Goal: Contribute content: Add original content to the website for others to see

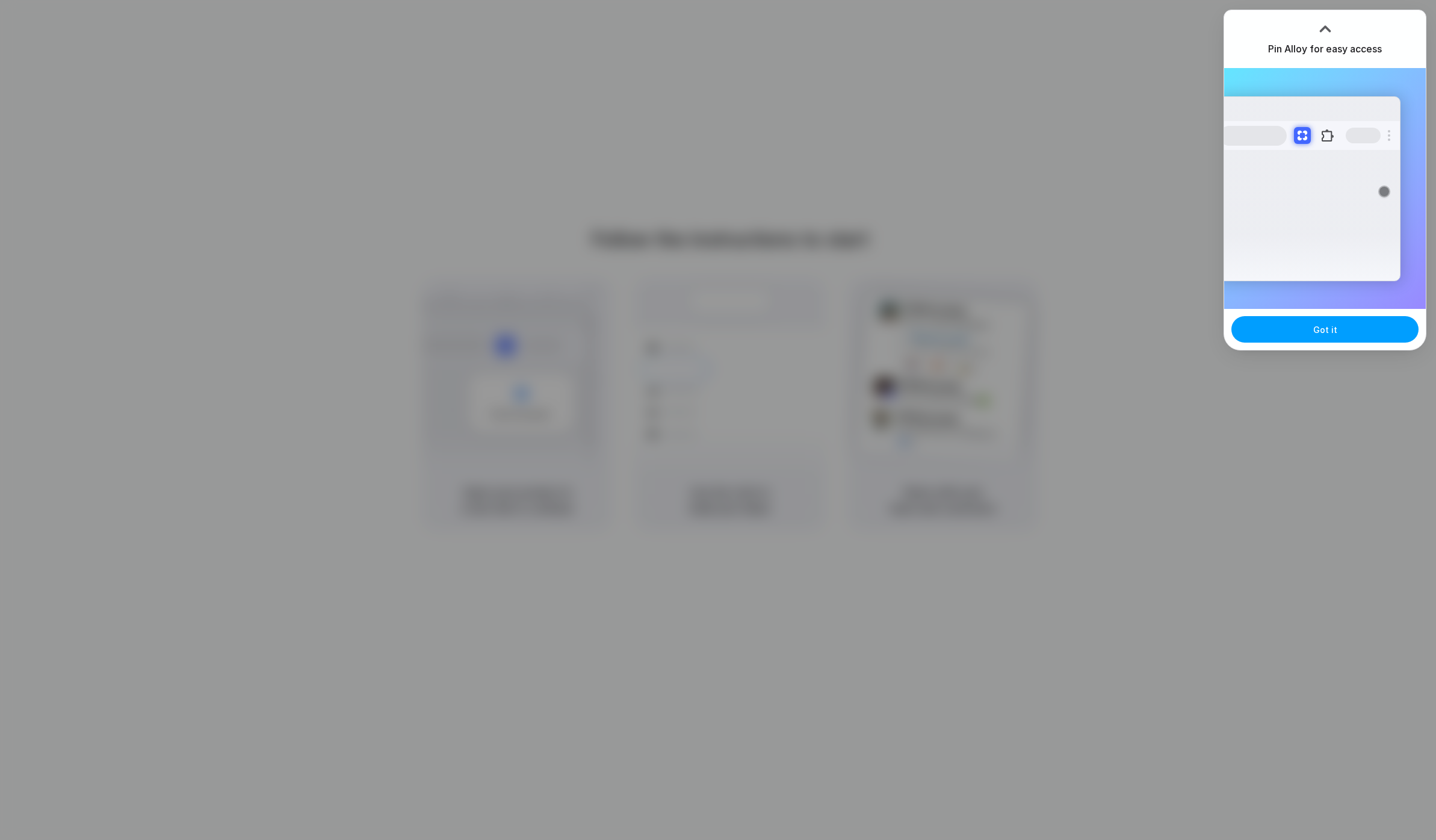
click at [1333, 335] on span "Got it" at bounding box center [1326, 330] width 24 height 13
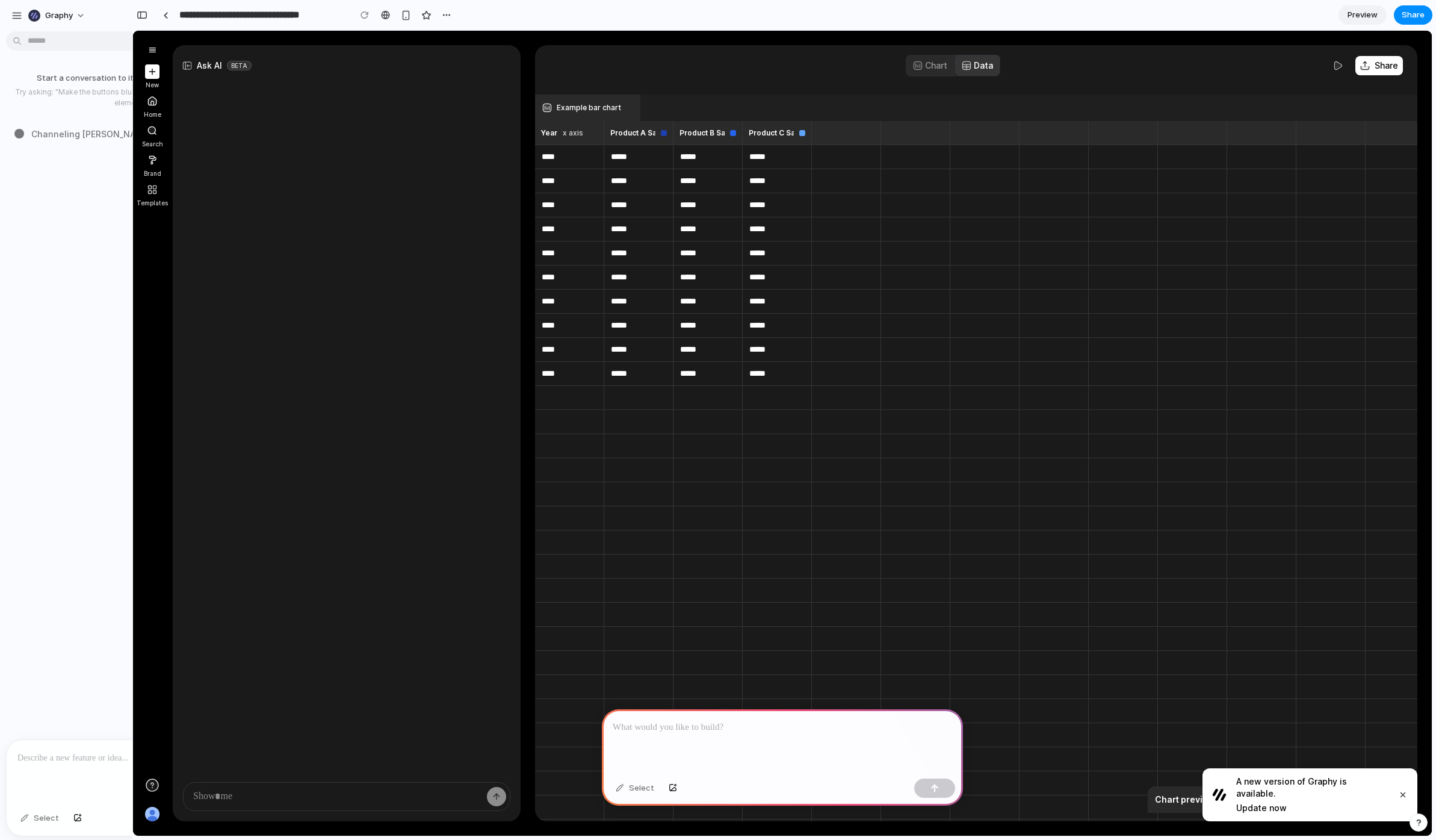
click at [675, 741] on div at bounding box center [782, 741] width 361 height 64
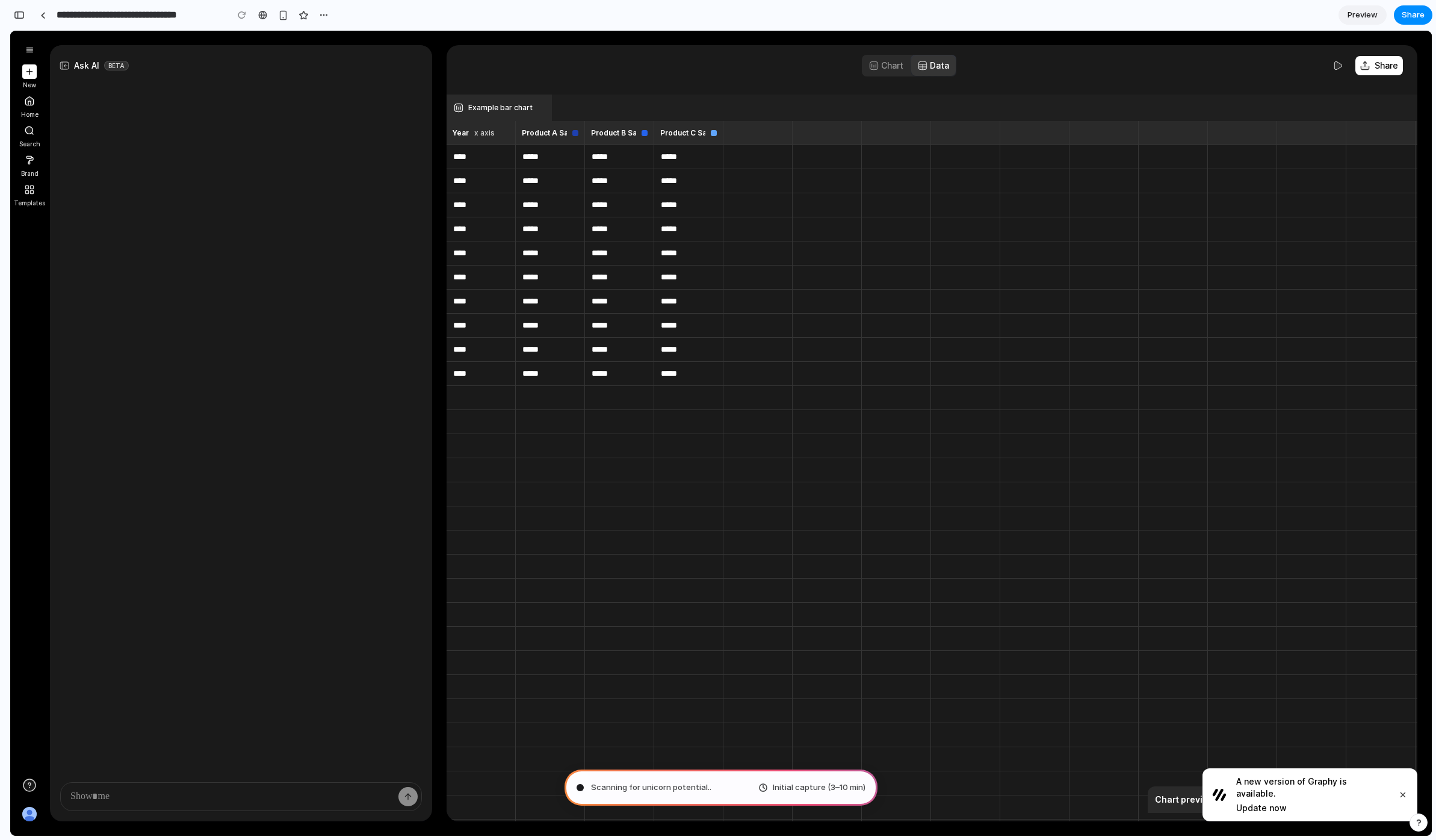
type input "**********"
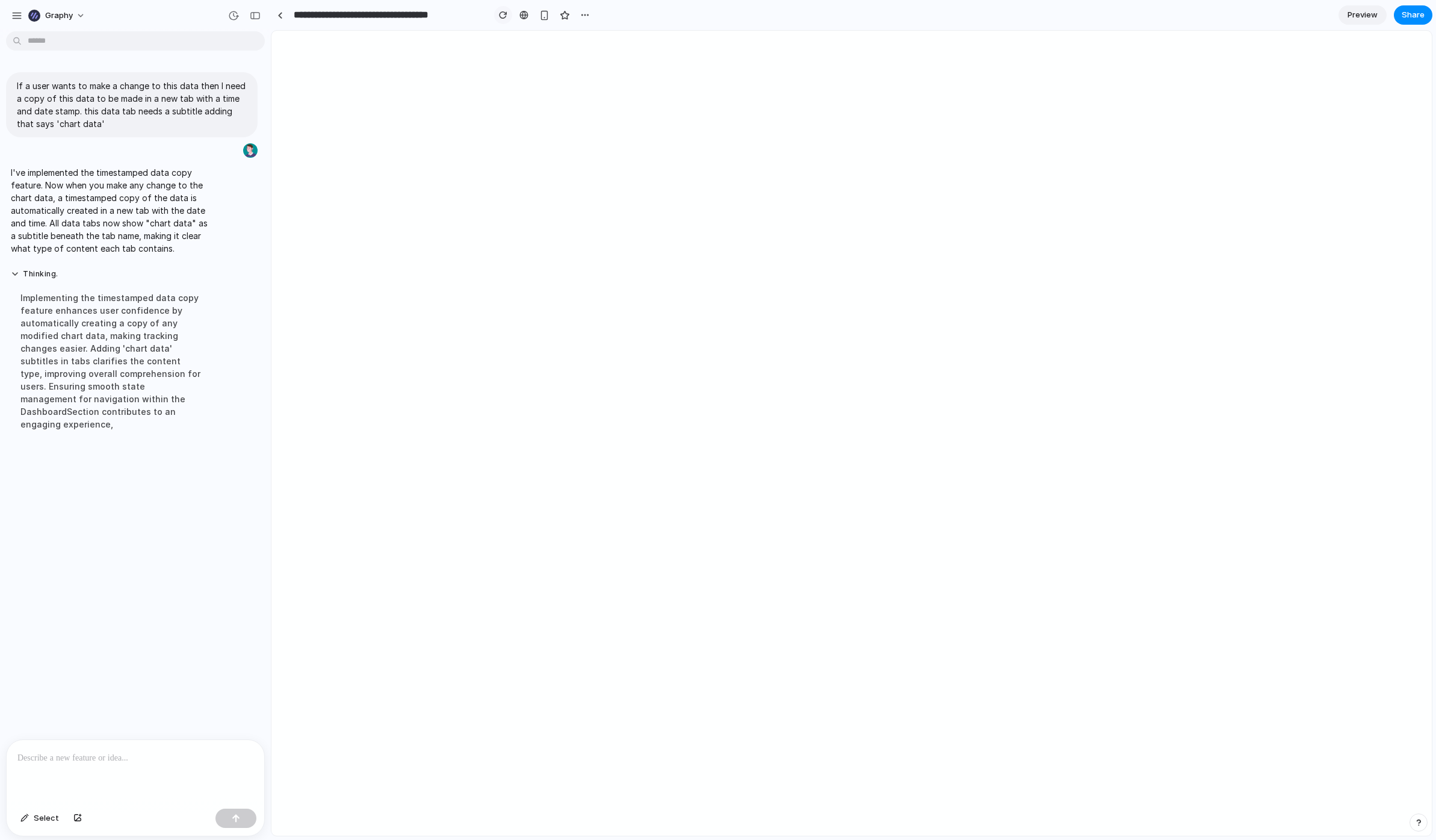
click at [502, 14] on div "button" at bounding box center [503, 15] width 9 height 9
click at [15, 271] on button "Thinking ..." at bounding box center [111, 274] width 201 height 10
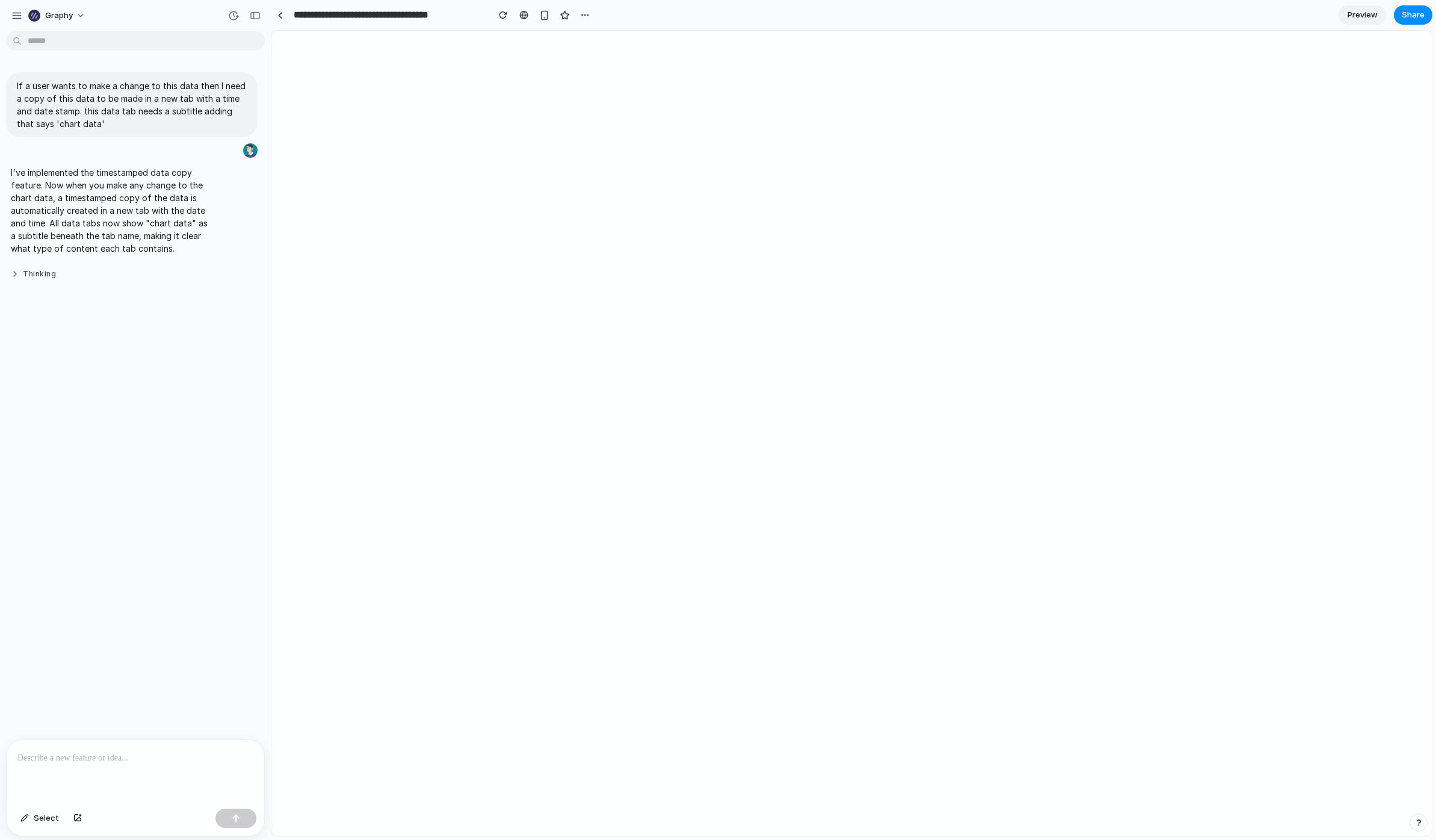
click at [15, 271] on button "Thinking" at bounding box center [111, 274] width 201 height 10
click at [149, 759] on p at bounding box center [135, 757] width 236 height 14
click at [60, 762] on p at bounding box center [135, 757] width 236 height 14
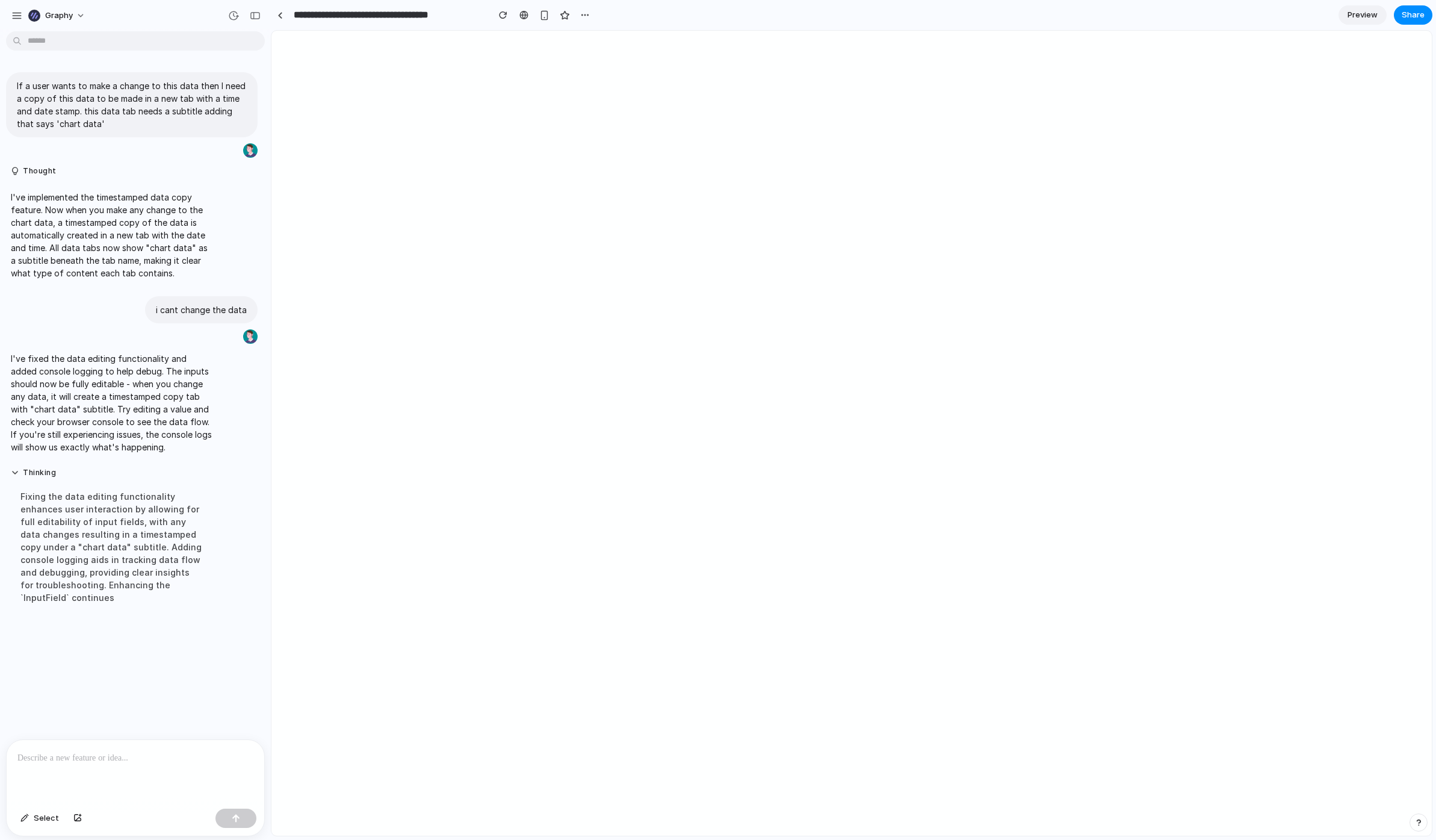
click at [57, 775] on div at bounding box center [135, 772] width 257 height 64
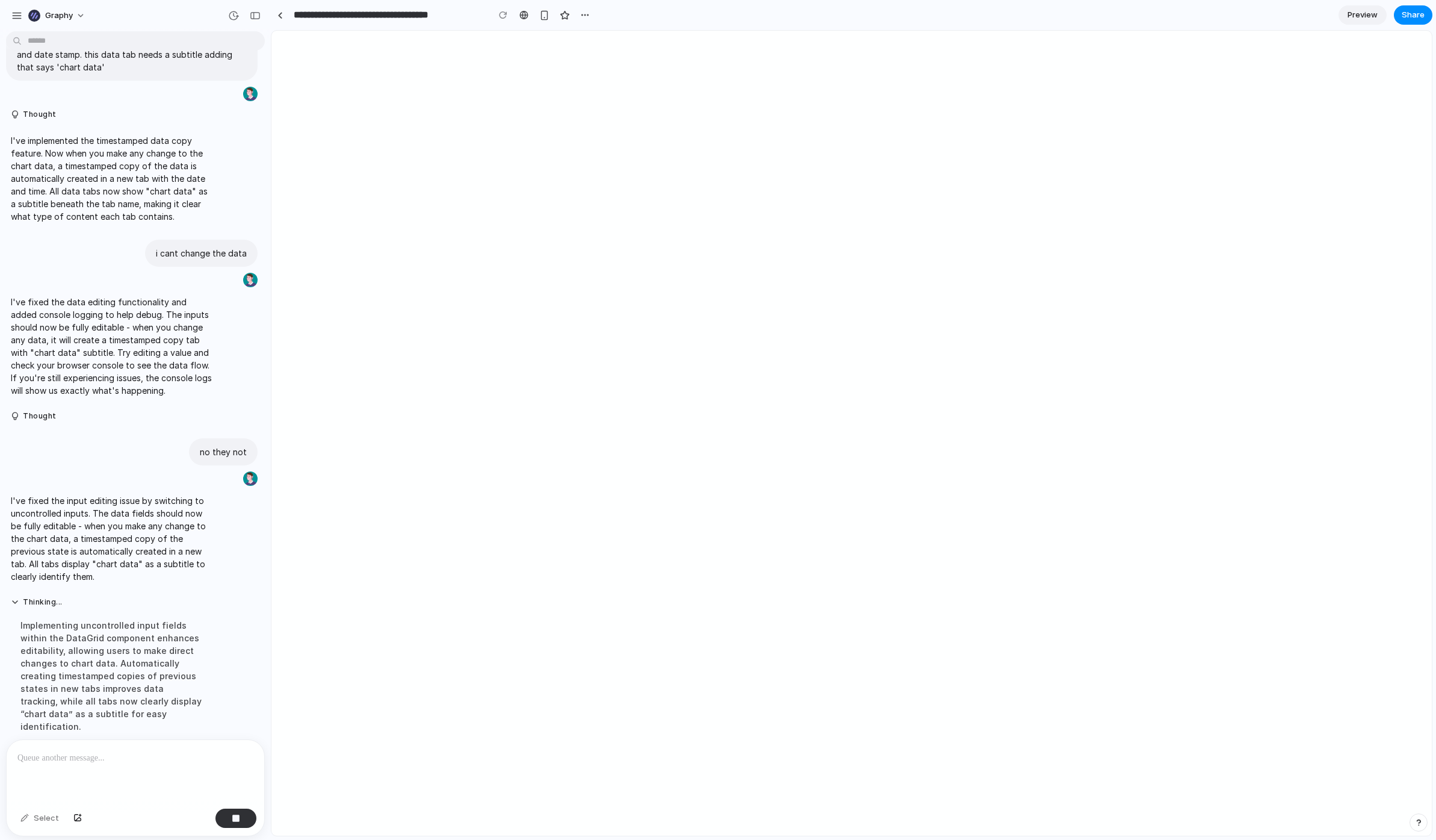
scroll to position [69, 0]
